Goal: Task Accomplishment & Management: Manage account settings

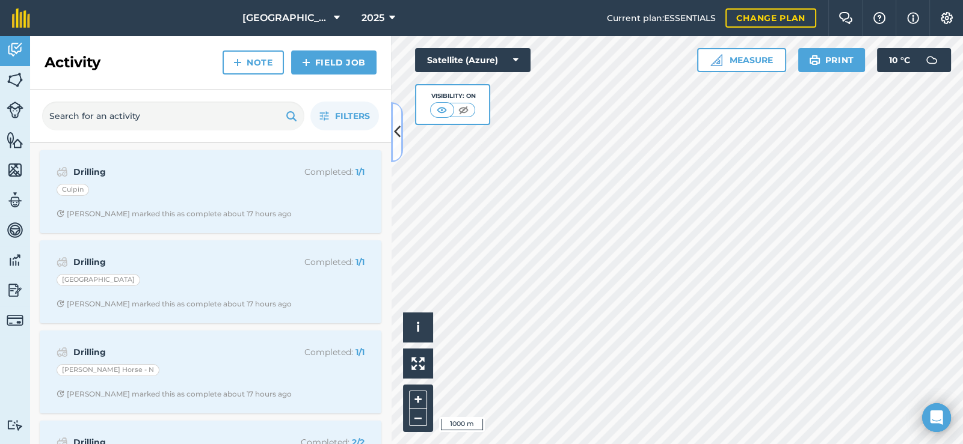
click at [398, 130] on icon at bounding box center [397, 131] width 7 height 21
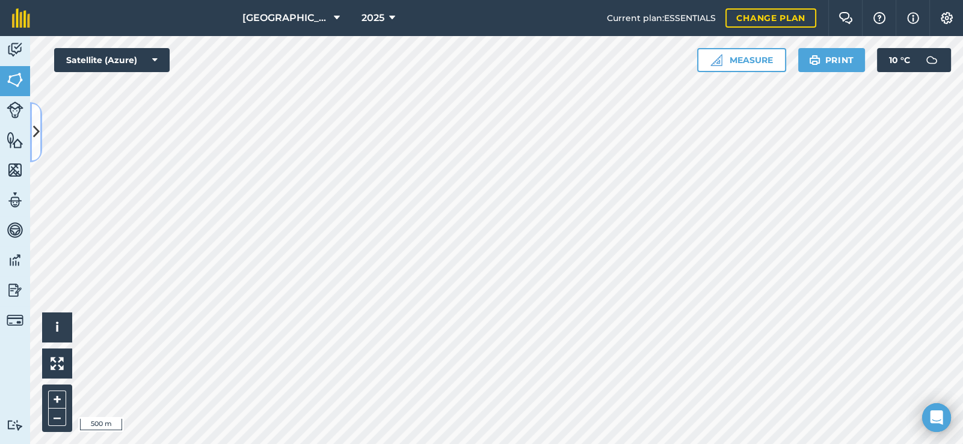
click at [38, 132] on icon at bounding box center [36, 131] width 7 height 21
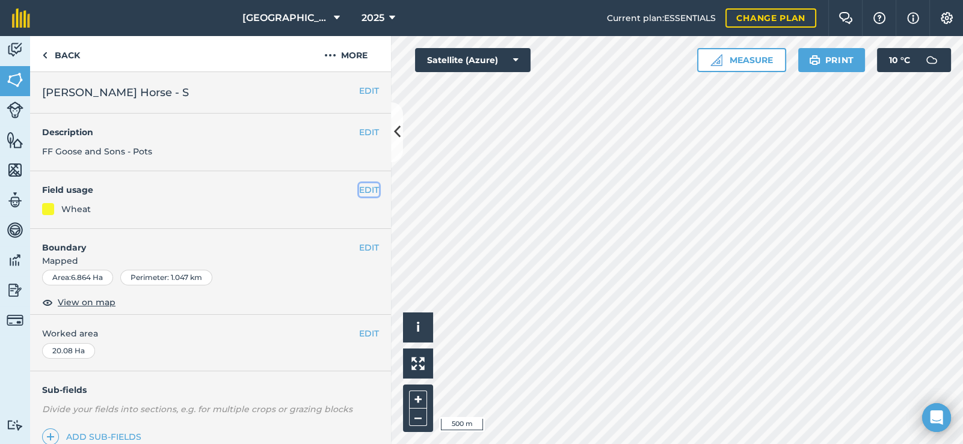
click at [359, 186] on button "EDIT" at bounding box center [369, 189] width 20 height 13
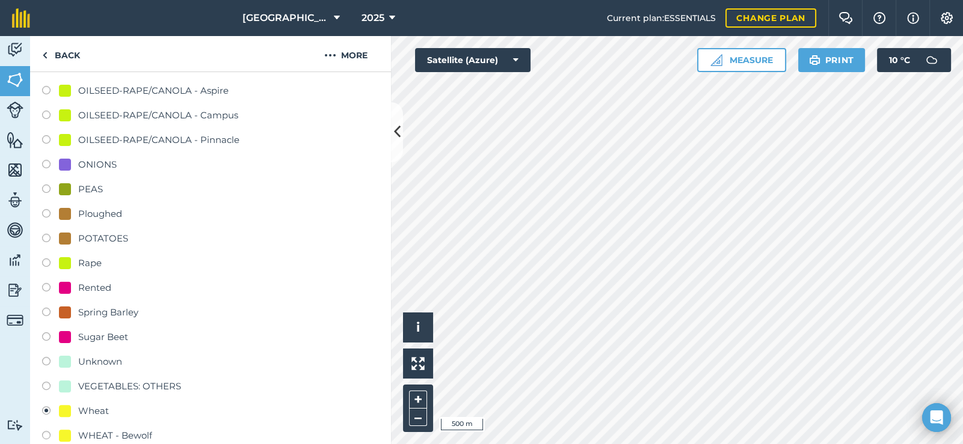
scroll to position [361, 0]
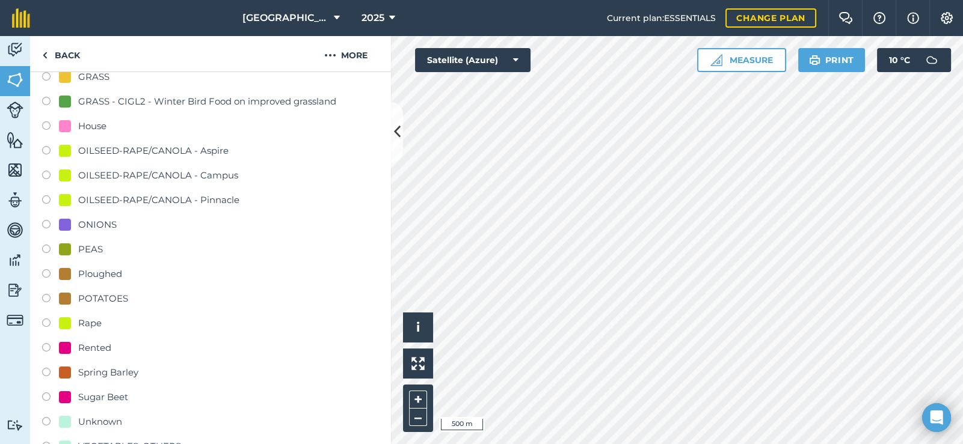
click at [94, 219] on div "ONIONS" at bounding box center [97, 225] width 38 height 14
radio input "true"
radio input "false"
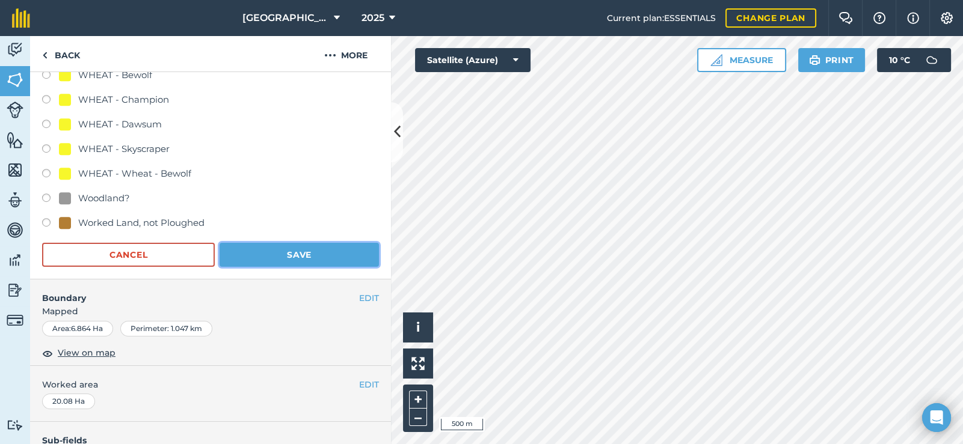
click at [268, 245] on button "Save" at bounding box center [298, 255] width 159 height 24
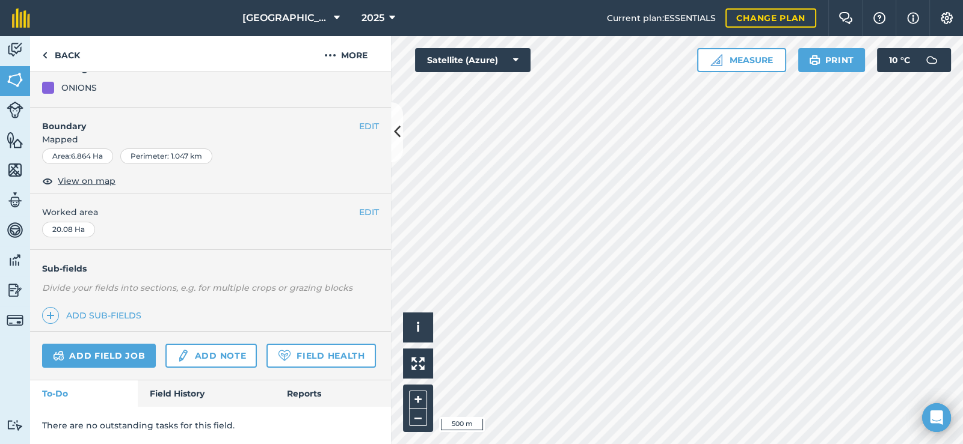
scroll to position [153, 0]
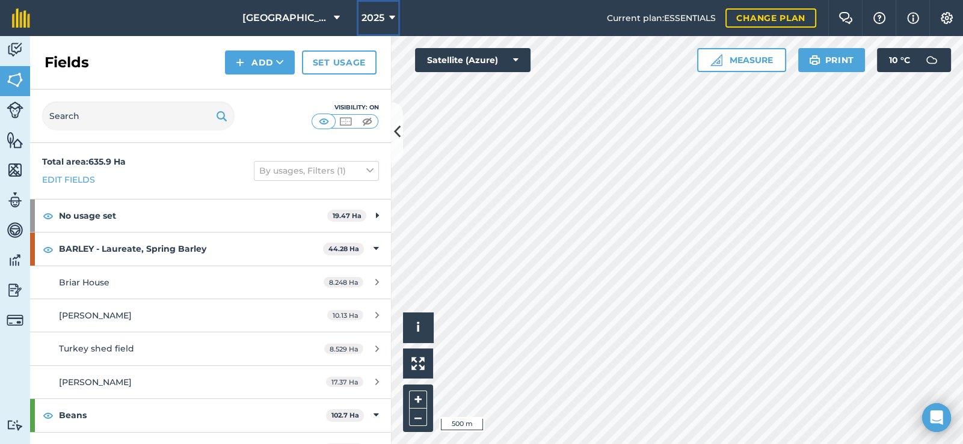
click at [376, 11] on button "2025" at bounding box center [378, 18] width 43 height 36
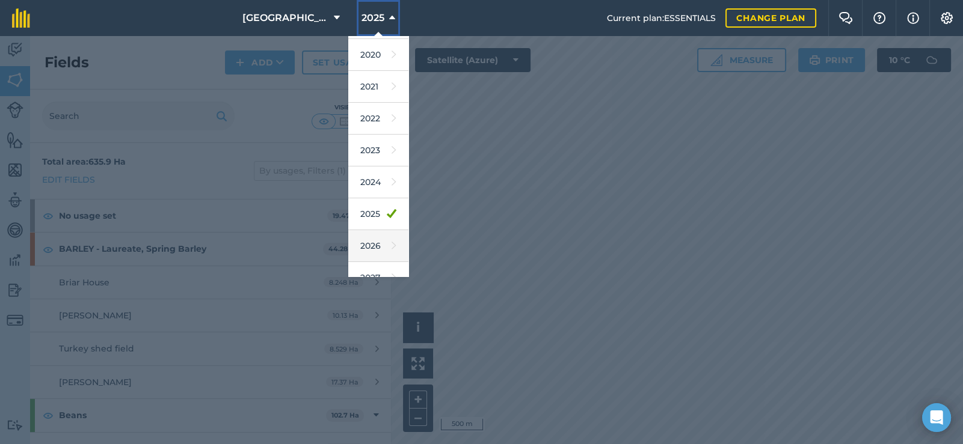
scroll to position [108, 0]
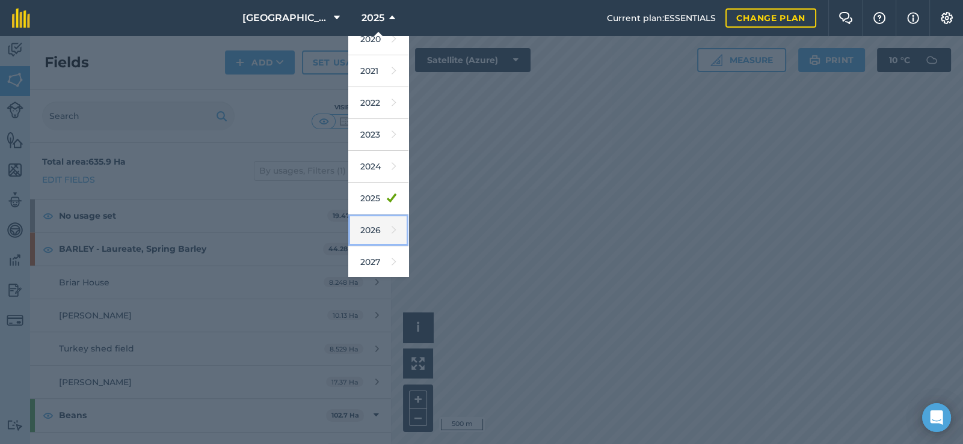
click at [369, 230] on link "2026" at bounding box center [378, 231] width 60 height 32
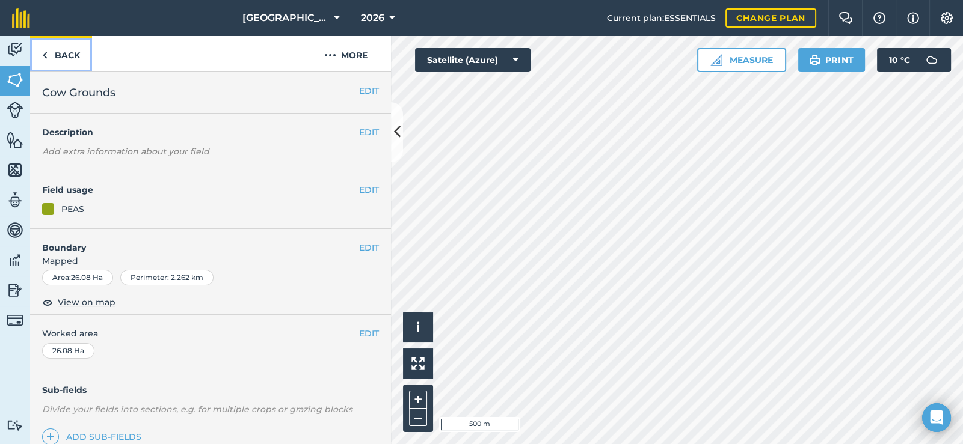
click at [77, 58] on link "Back" at bounding box center [61, 53] width 62 height 35
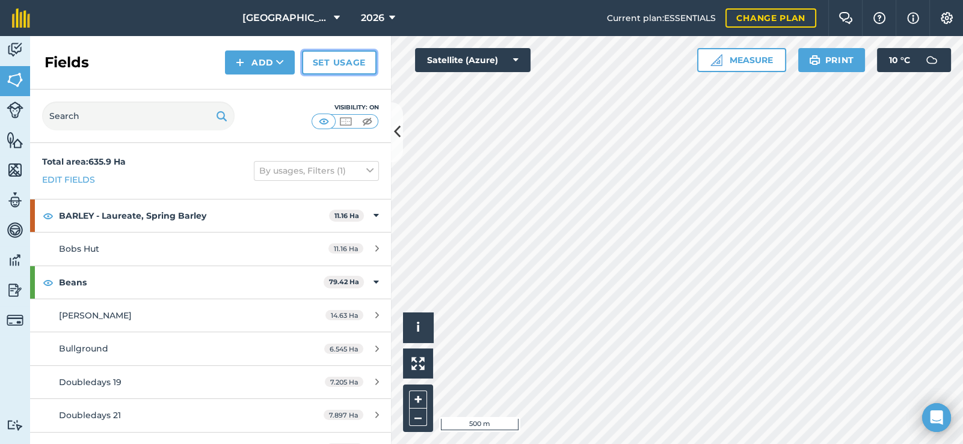
click at [331, 70] on link "Set usage" at bounding box center [339, 63] width 75 height 24
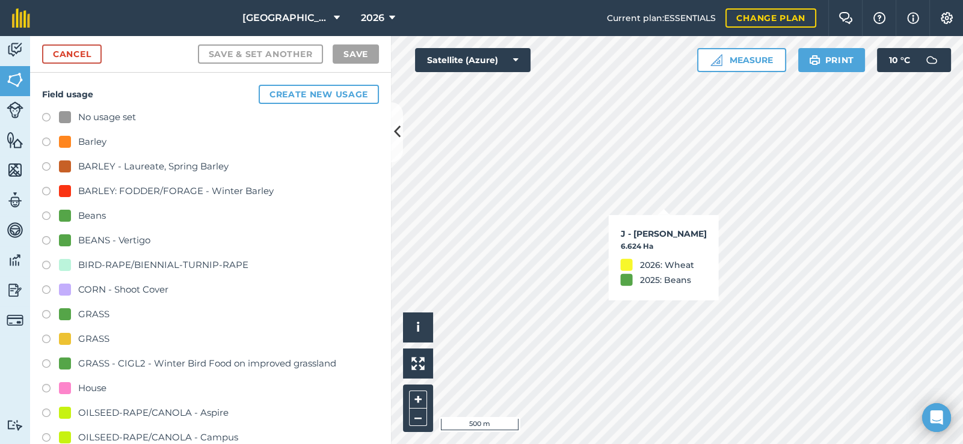
checkbox input "true"
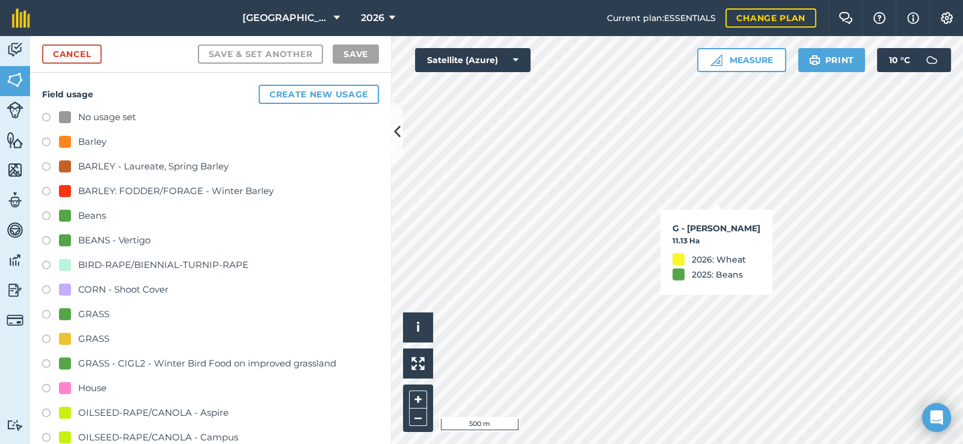
checkbox input "true"
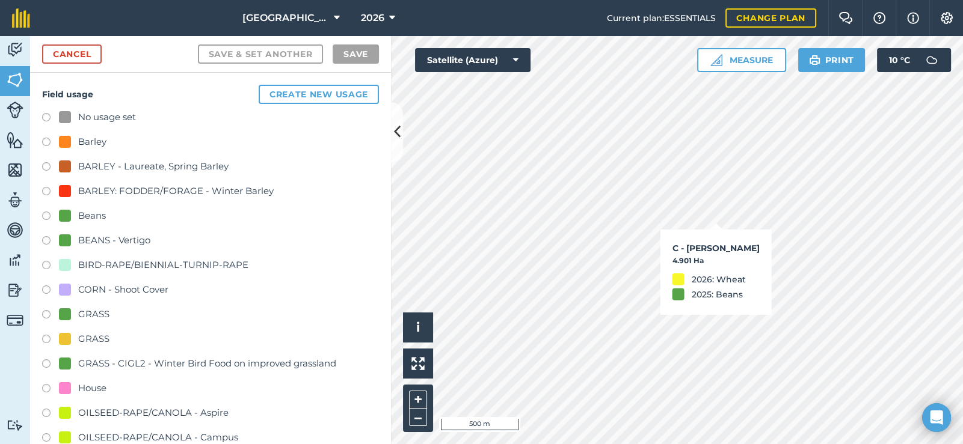
checkbox input "true"
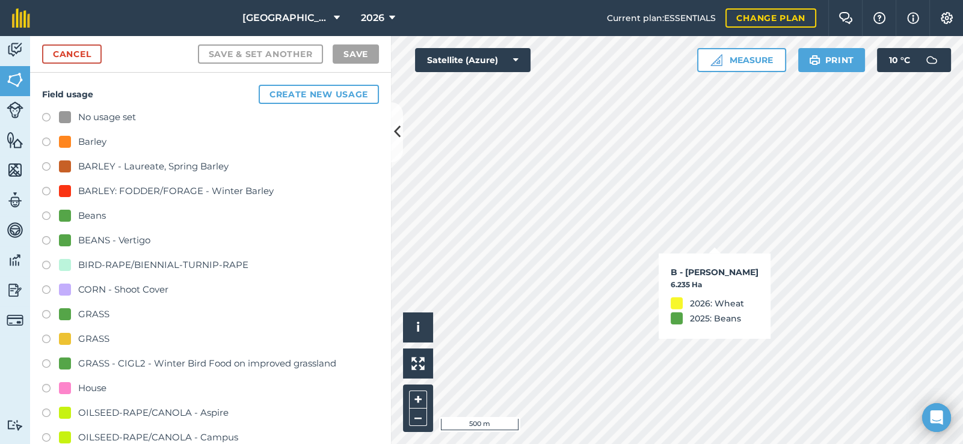
checkbox input "true"
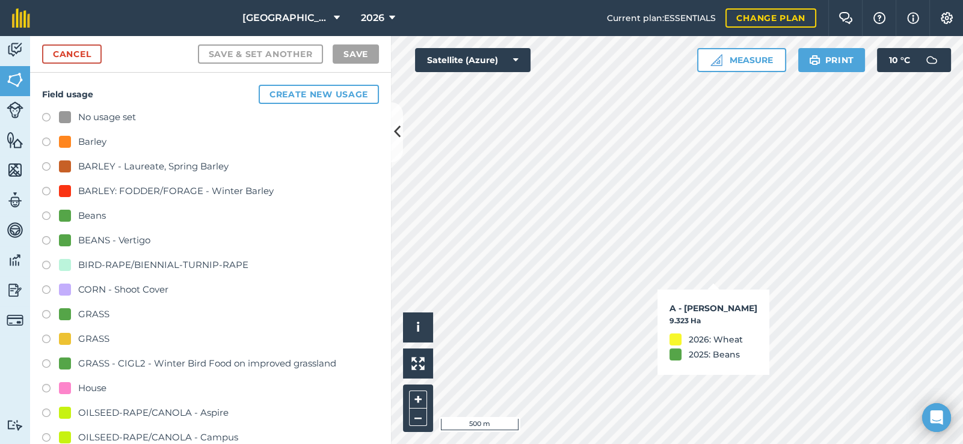
checkbox input "true"
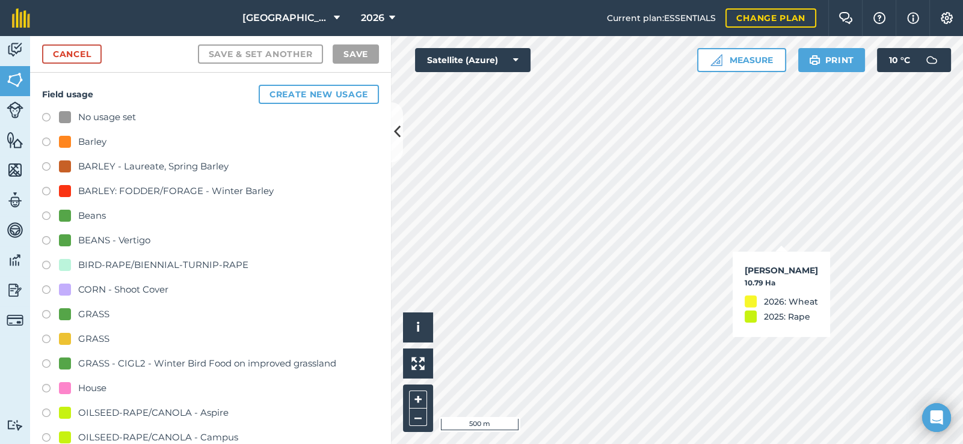
checkbox input "true"
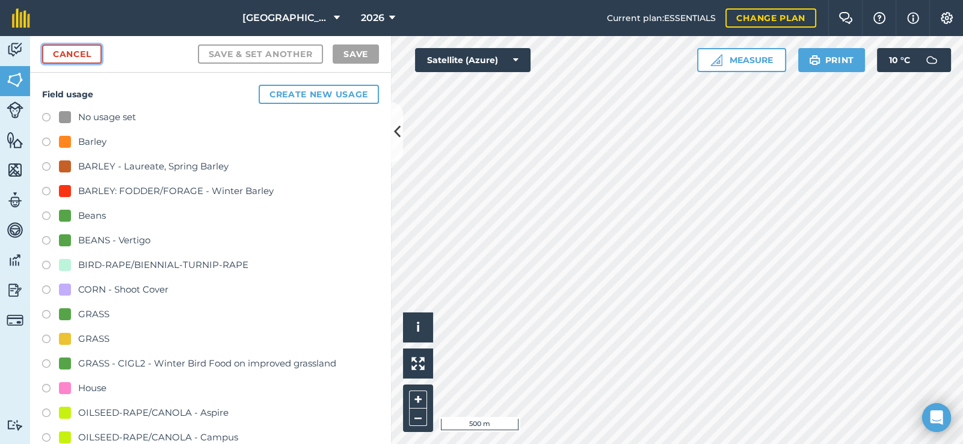
click at [75, 56] on link "Cancel" at bounding box center [72, 53] width 60 height 19
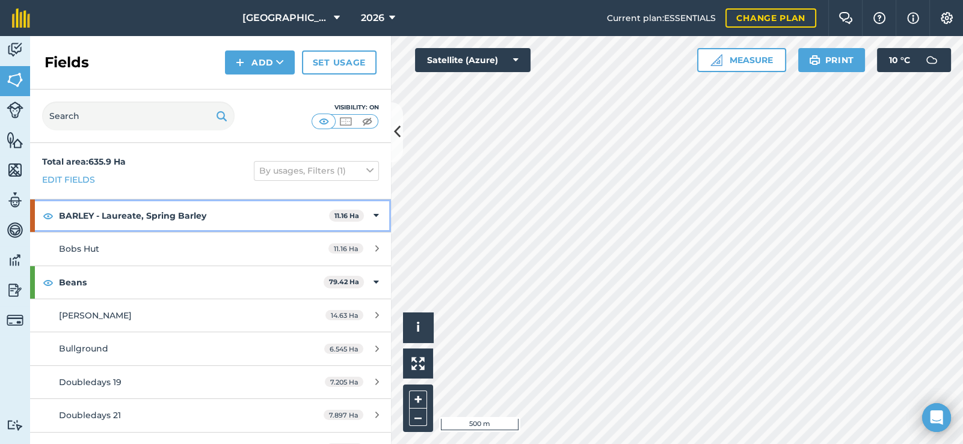
click at [373, 217] on icon at bounding box center [375, 215] width 5 height 13
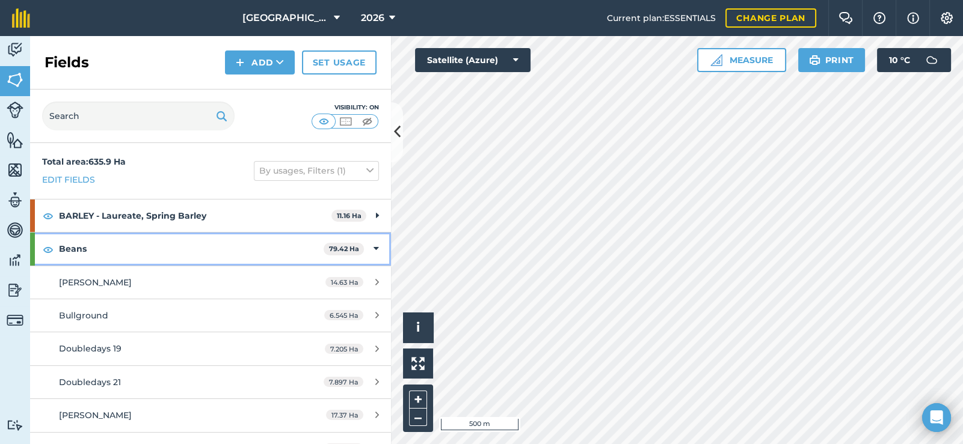
click at [368, 240] on div "Beans 79.42 Ha" at bounding box center [210, 249] width 361 height 32
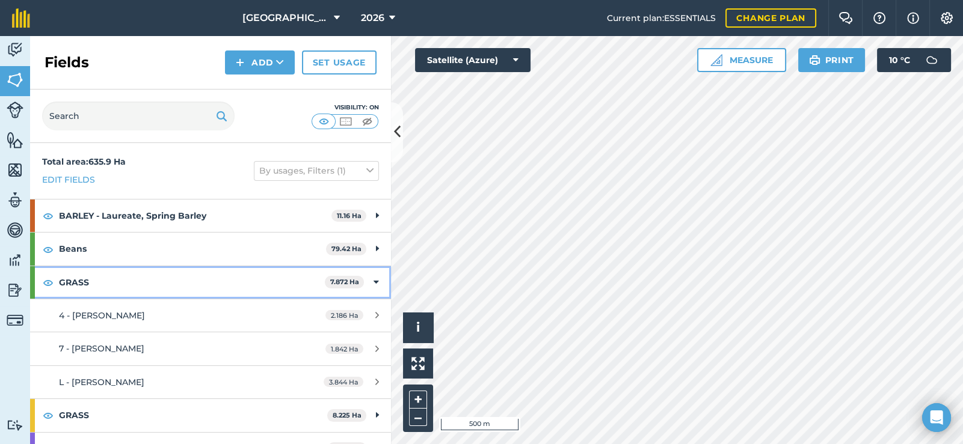
click at [373, 277] on icon at bounding box center [375, 282] width 5 height 13
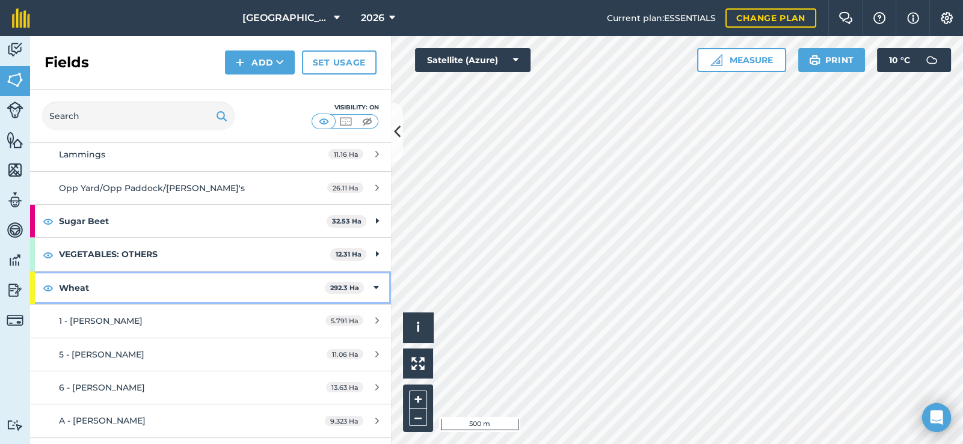
click at [373, 291] on icon at bounding box center [375, 287] width 5 height 13
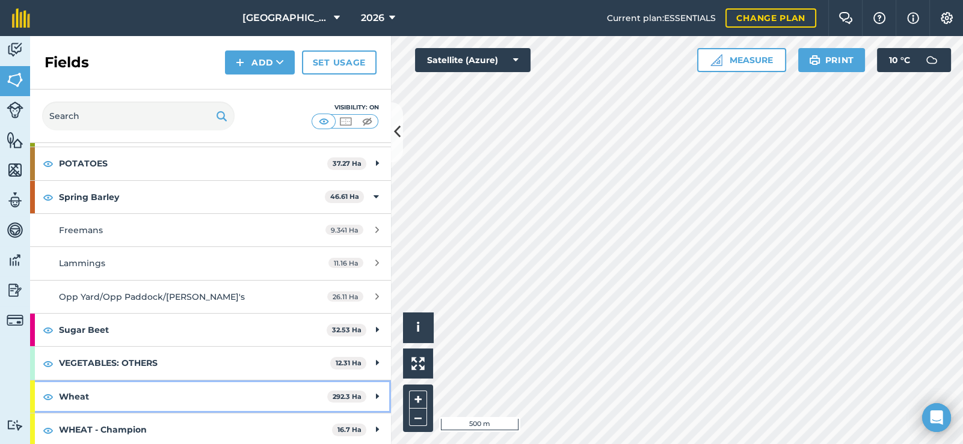
scroll to position [132, 0]
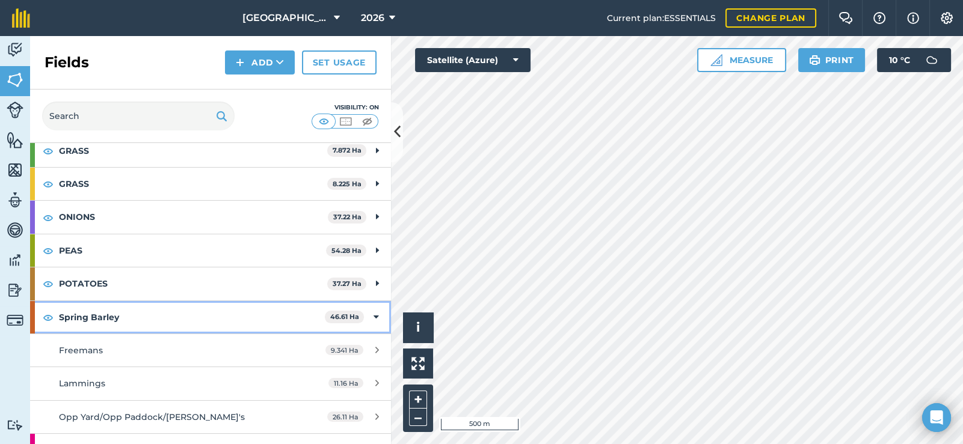
click at [373, 311] on icon at bounding box center [375, 317] width 5 height 13
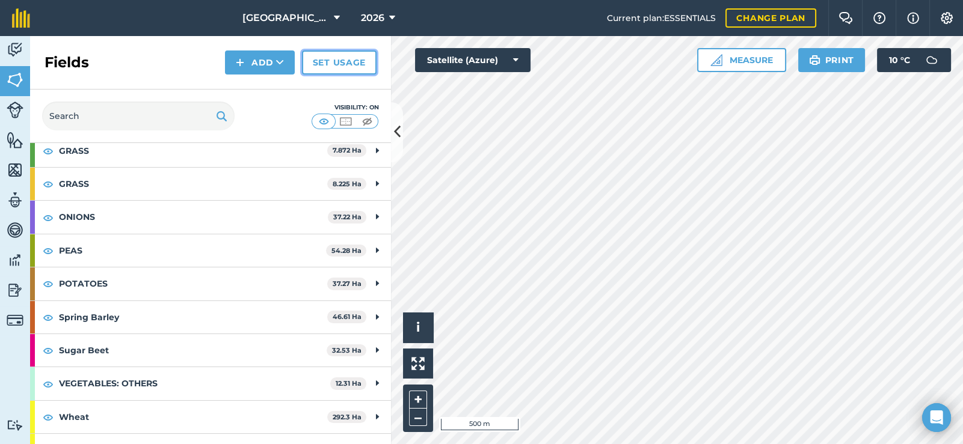
click at [357, 61] on link "Set usage" at bounding box center [339, 63] width 75 height 24
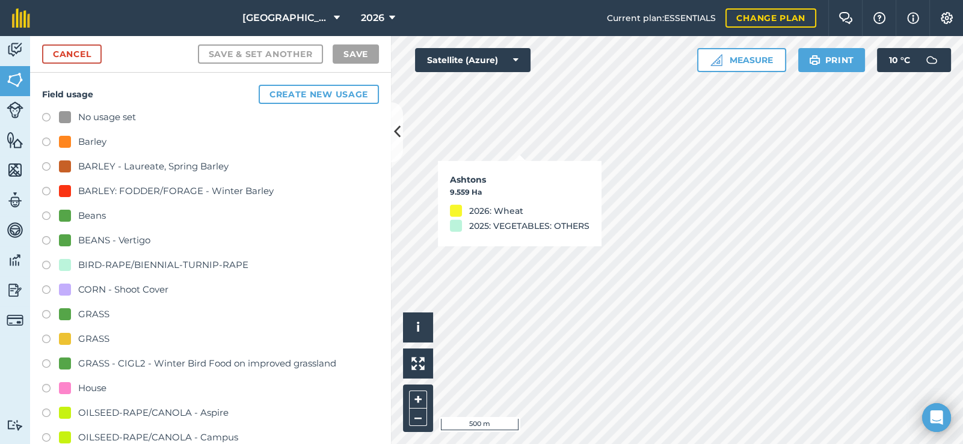
checkbox input "true"
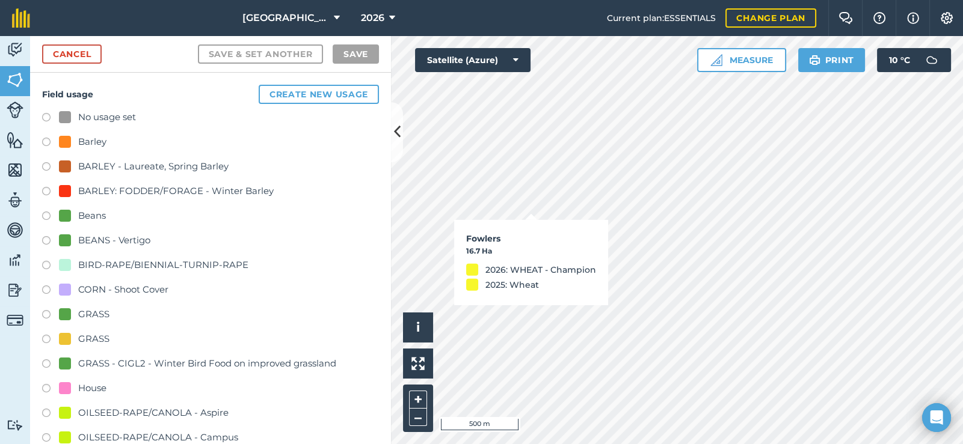
checkbox input "true"
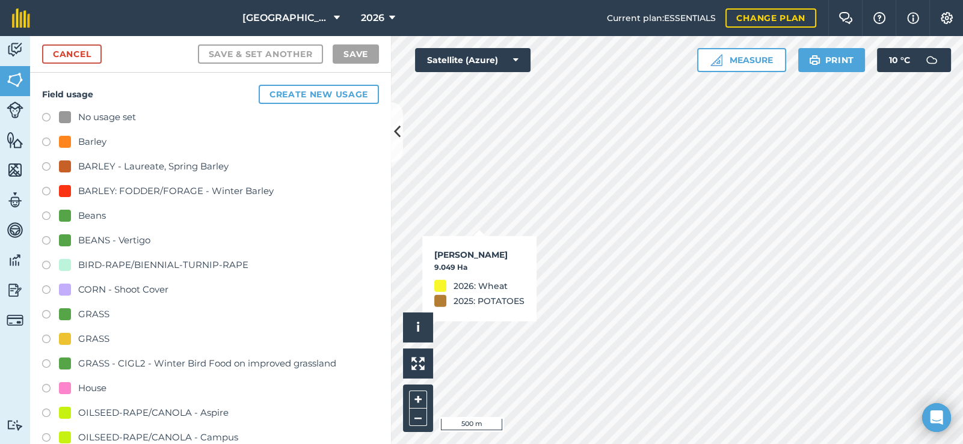
checkbox input "true"
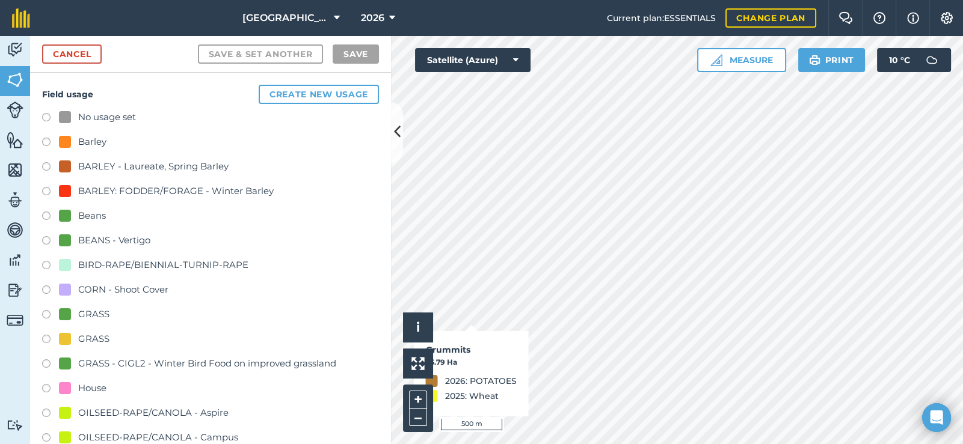
checkbox input "true"
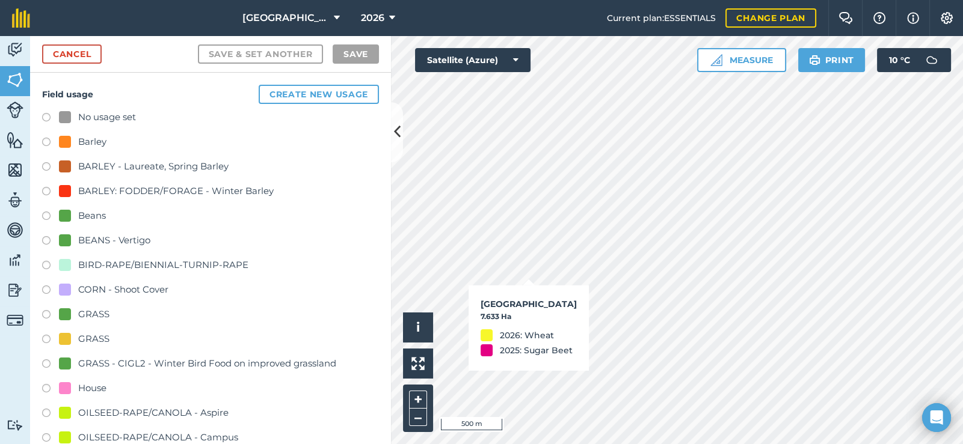
checkbox input "true"
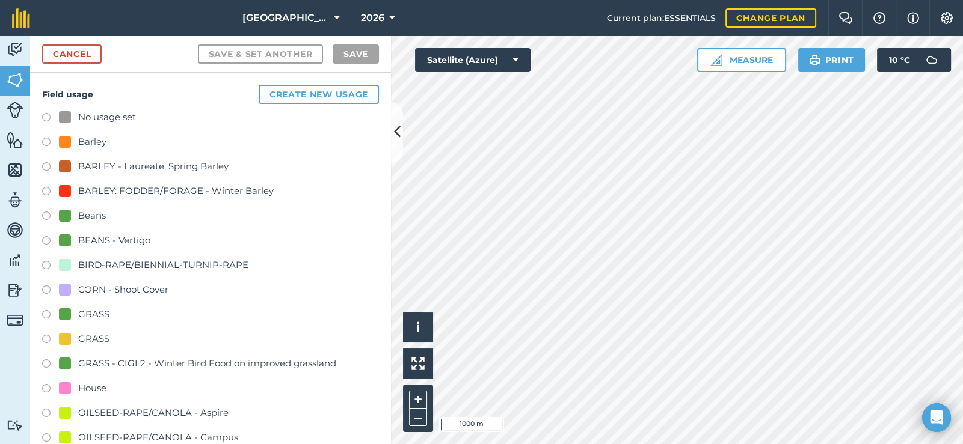
checkbox input "true"
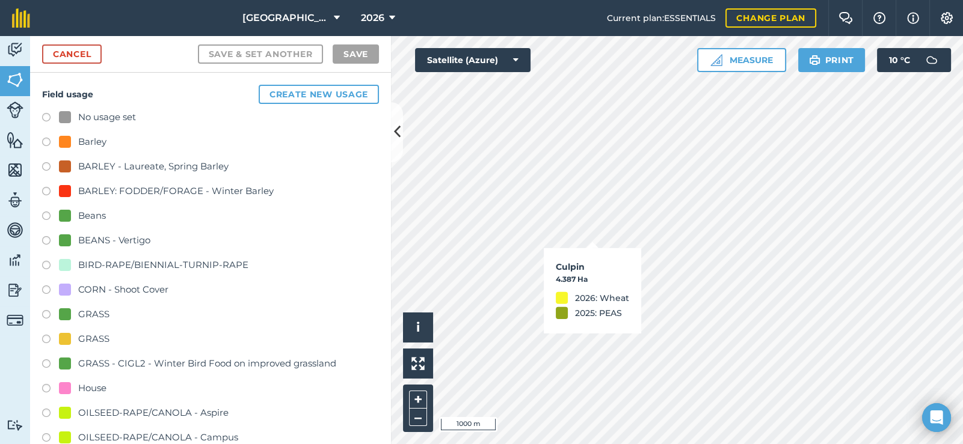
checkbox input "true"
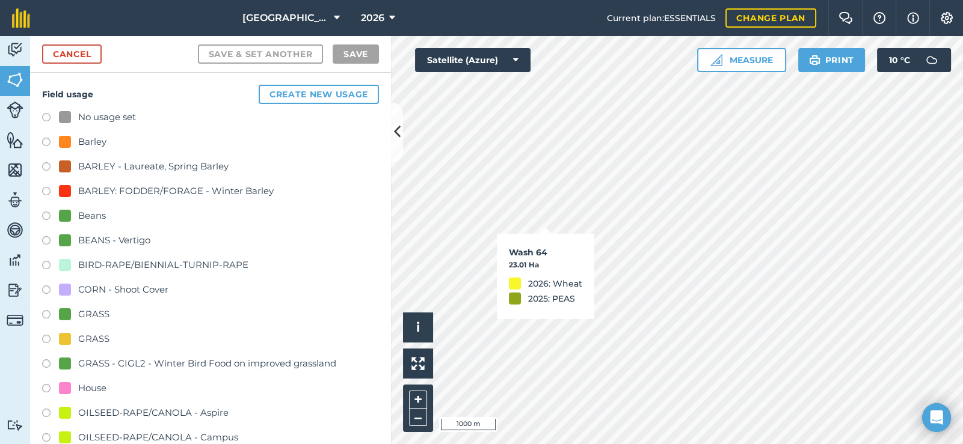
checkbox input "true"
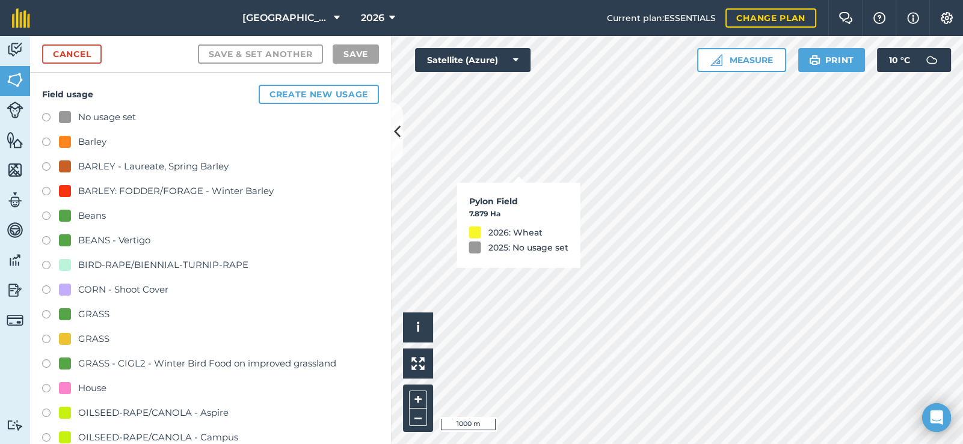
checkbox input "true"
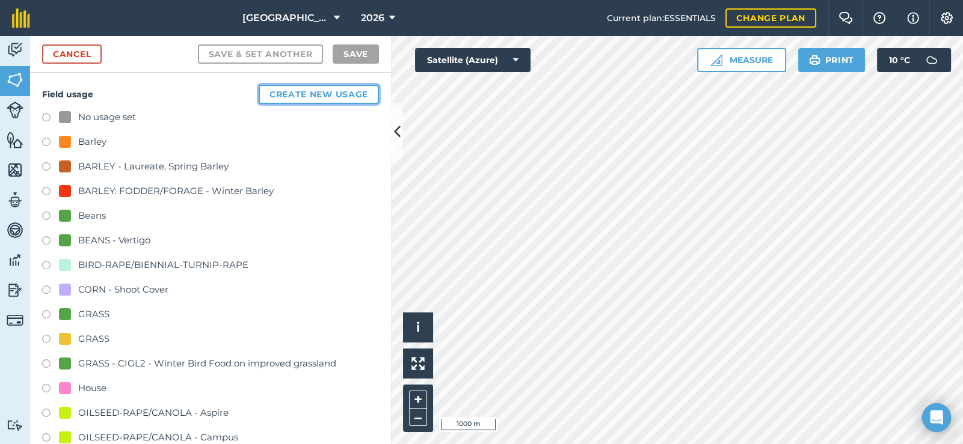
click at [312, 94] on button "Create new usage" at bounding box center [319, 94] width 120 height 19
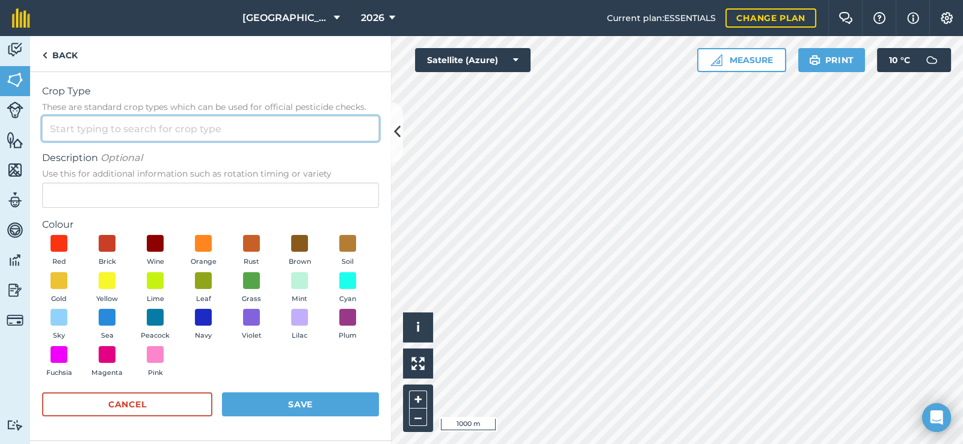
click at [230, 130] on input "Crop Type These are standard crop types which can be used for official pesticid…" at bounding box center [210, 128] width 337 height 25
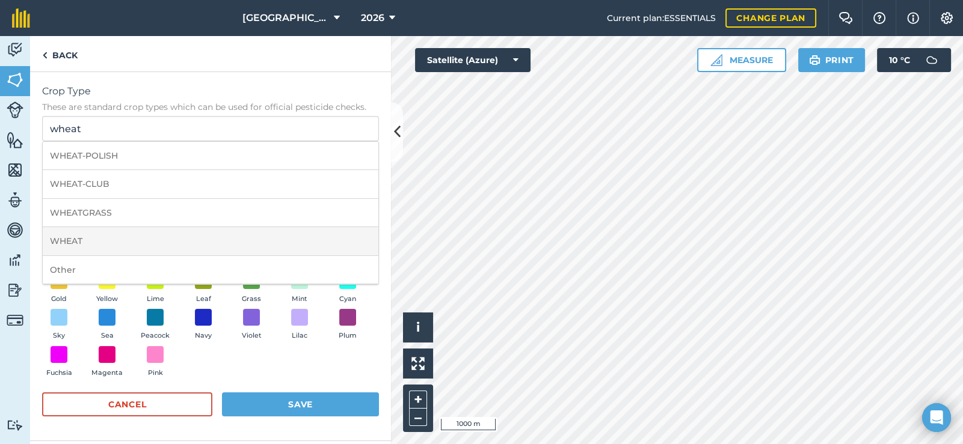
click at [167, 240] on li "WHEAT" at bounding box center [210, 241] width 335 height 28
type input "WHEAT"
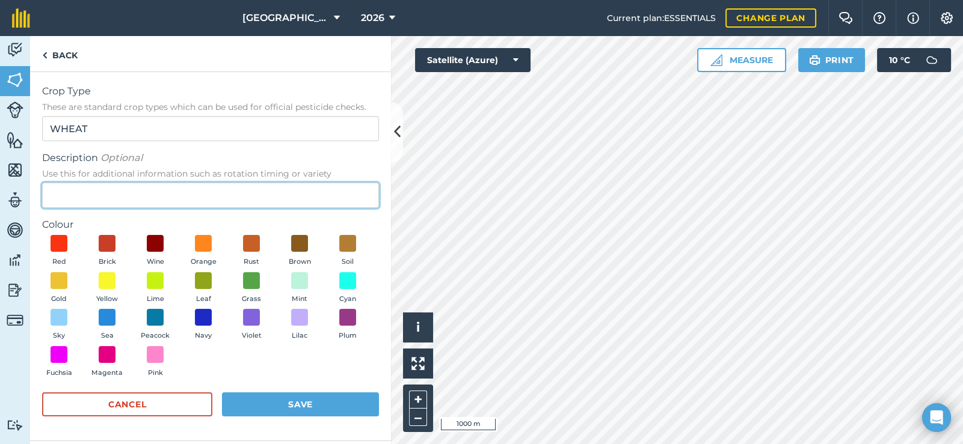
click at [158, 198] on input "Description Optional Use this for additional information such as rotation timin…" at bounding box center [210, 195] width 337 height 25
type input "Beowolf"
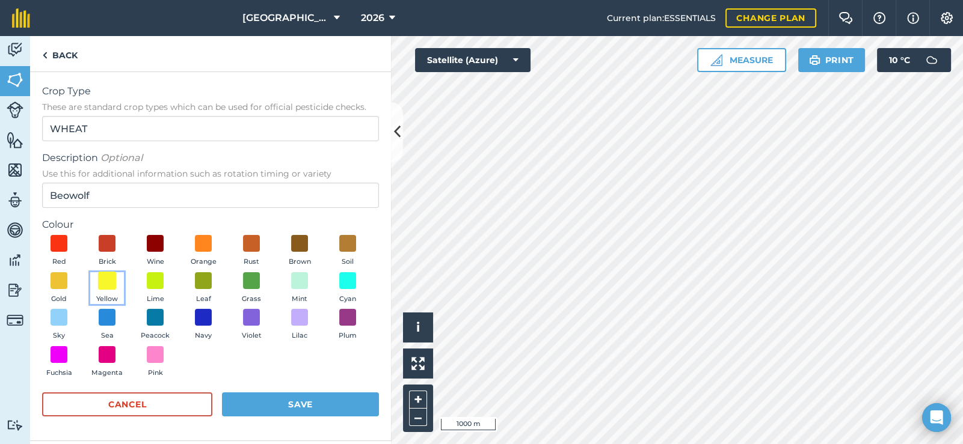
click at [103, 276] on span at bounding box center [107, 280] width 19 height 19
click at [304, 405] on button "Save" at bounding box center [300, 405] width 157 height 24
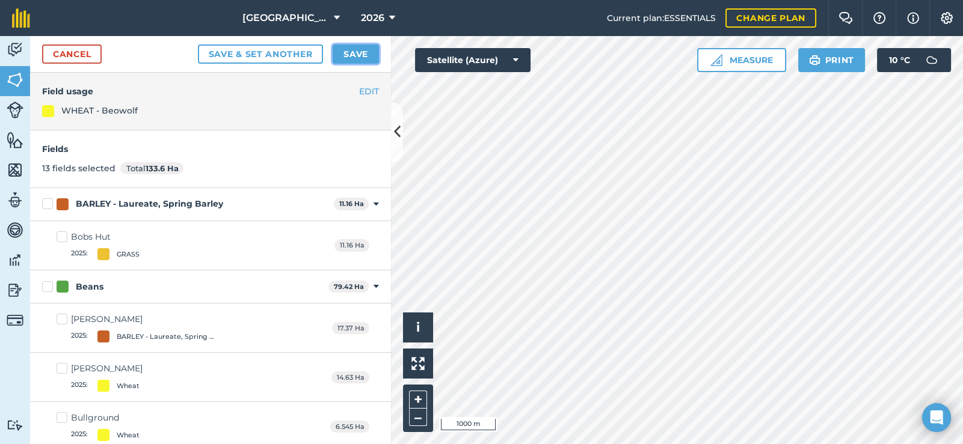
click at [361, 50] on button "Save" at bounding box center [355, 53] width 46 height 19
